Goal: Task Accomplishment & Management: Manage account settings

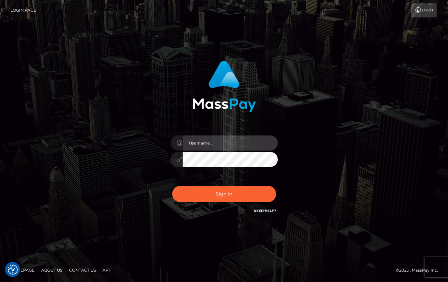
type input "Lou Jacobée"
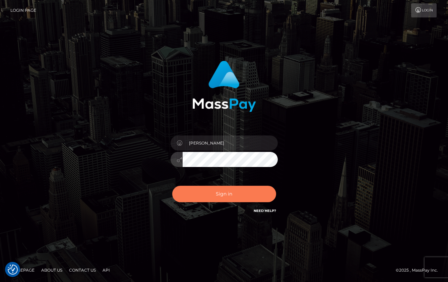
click at [217, 191] on button "Sign in" at bounding box center [224, 194] width 104 height 16
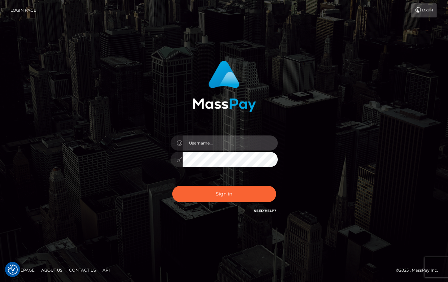
type input "Lou Jacobée"
click at [203, 186] on div "Sign in Need Help?" at bounding box center [224, 197] width 117 height 30
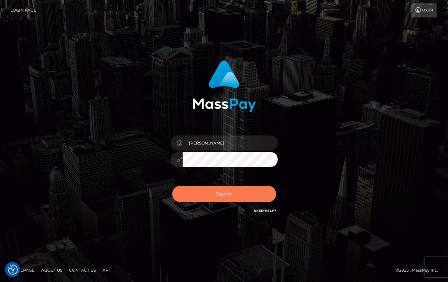
click at [203, 195] on button "Sign in" at bounding box center [224, 194] width 104 height 16
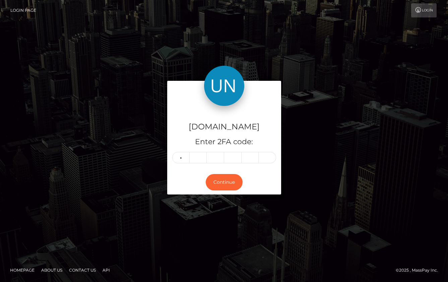
type input "2"
type input "6"
type input "7"
type input "2"
type input "6"
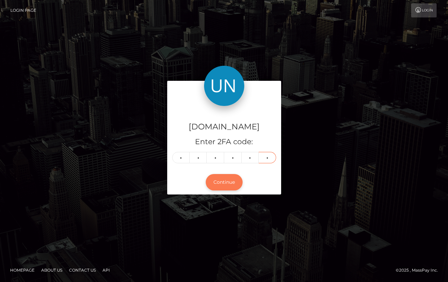
type input "2"
click at [225, 184] on button "Continue" at bounding box center [224, 182] width 37 height 16
click at [224, 184] on button "Continue" at bounding box center [224, 182] width 37 height 16
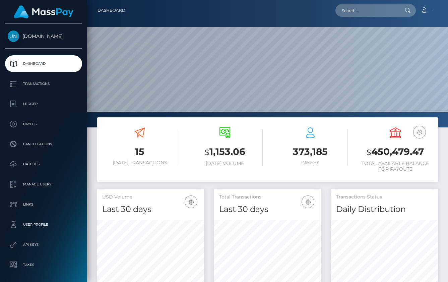
scroll to position [118, 107]
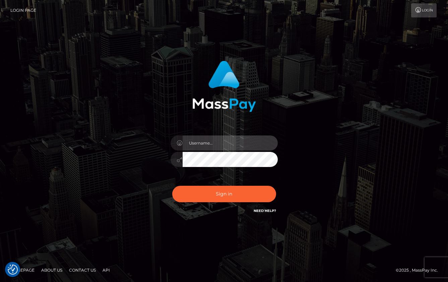
type input "[PERSON_NAME]"
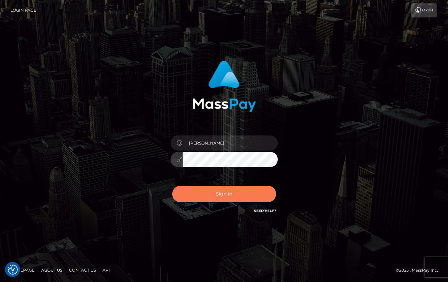
click at [197, 195] on button "Sign in" at bounding box center [224, 194] width 104 height 16
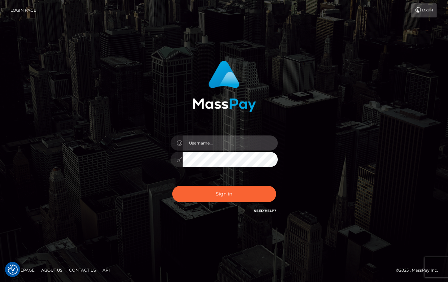
type input "Lou Jacobée"
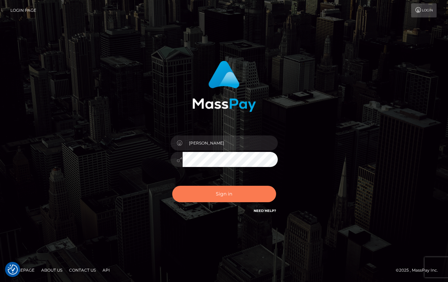
click at [204, 201] on button "Sign in" at bounding box center [224, 194] width 104 height 16
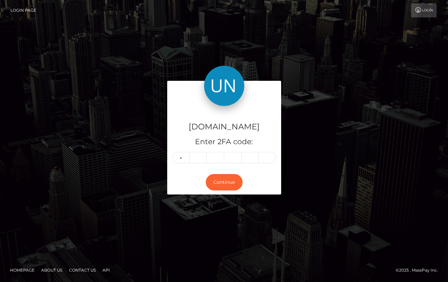
type input "2"
type input "0"
type input "6"
type input "2"
type input "6"
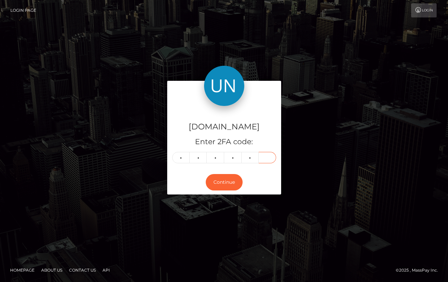
type input "5"
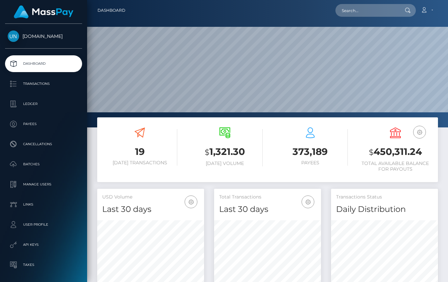
scroll to position [118, 107]
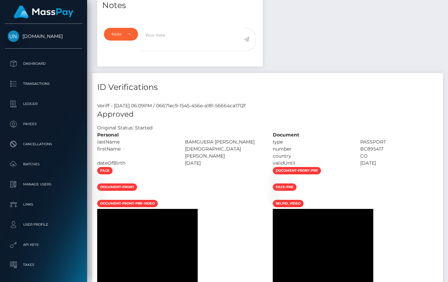
scroll to position [315, 0]
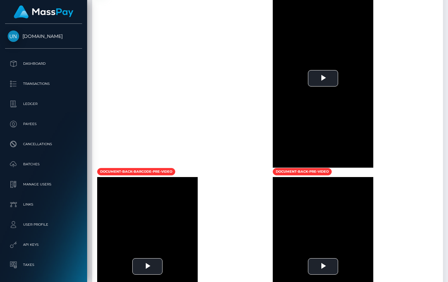
scroll to position [469, 0]
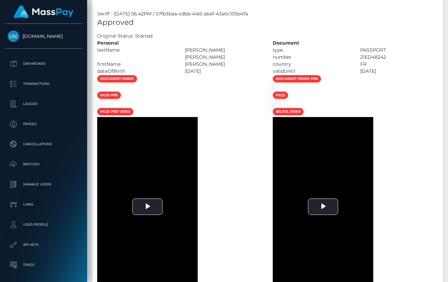
scroll to position [80, 107]
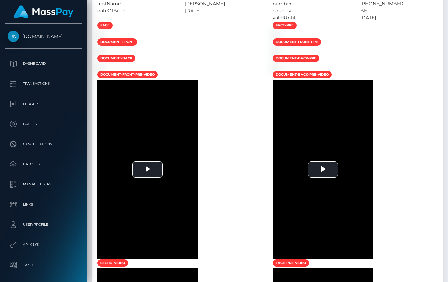
scroll to position [80, 107]
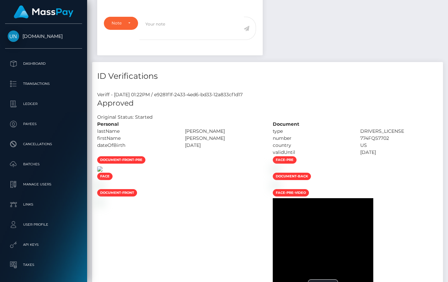
scroll to position [349, 0]
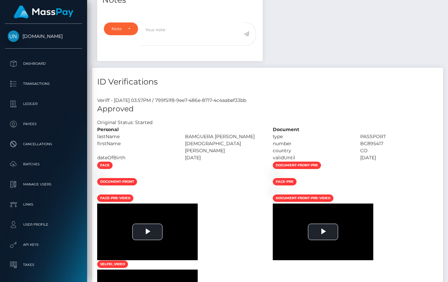
scroll to position [404, 0]
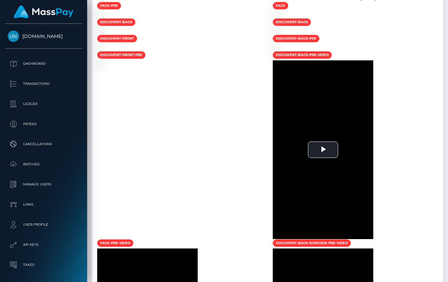
scroll to position [473, 0]
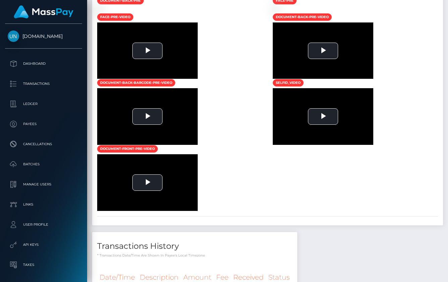
scroll to position [80, 107]
